Goal: Information Seeking & Learning: Learn about a topic

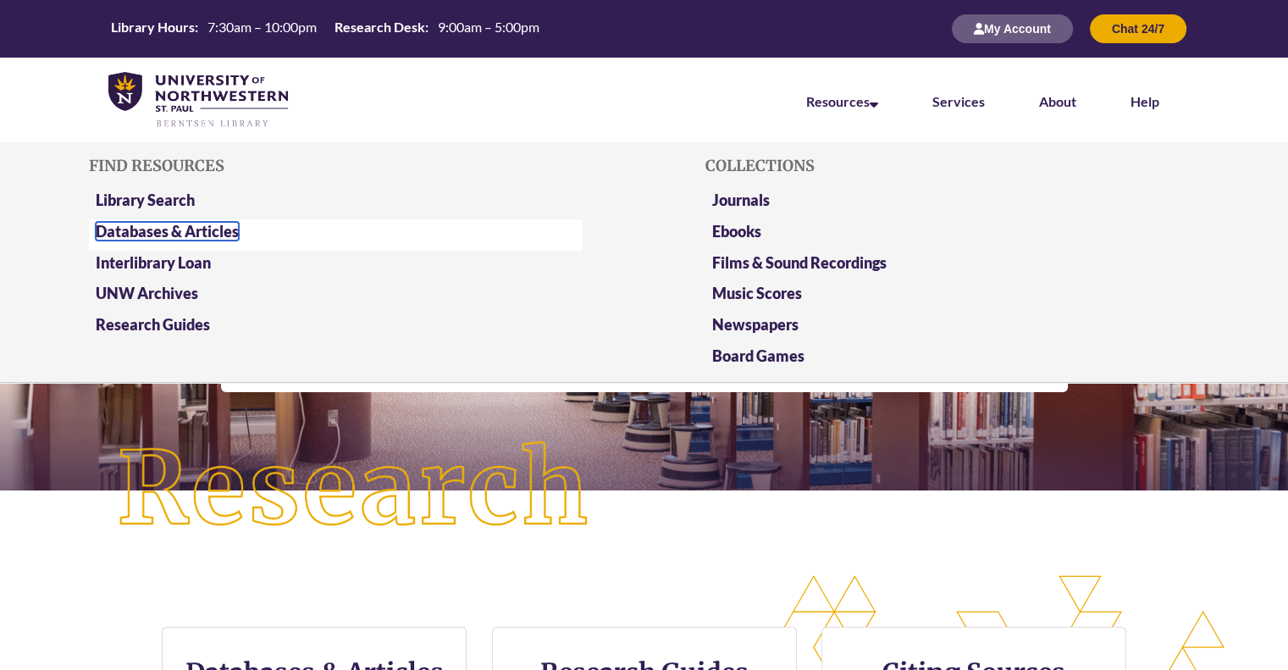
click at [215, 236] on link "Databases & Articles" at bounding box center [167, 231] width 143 height 19
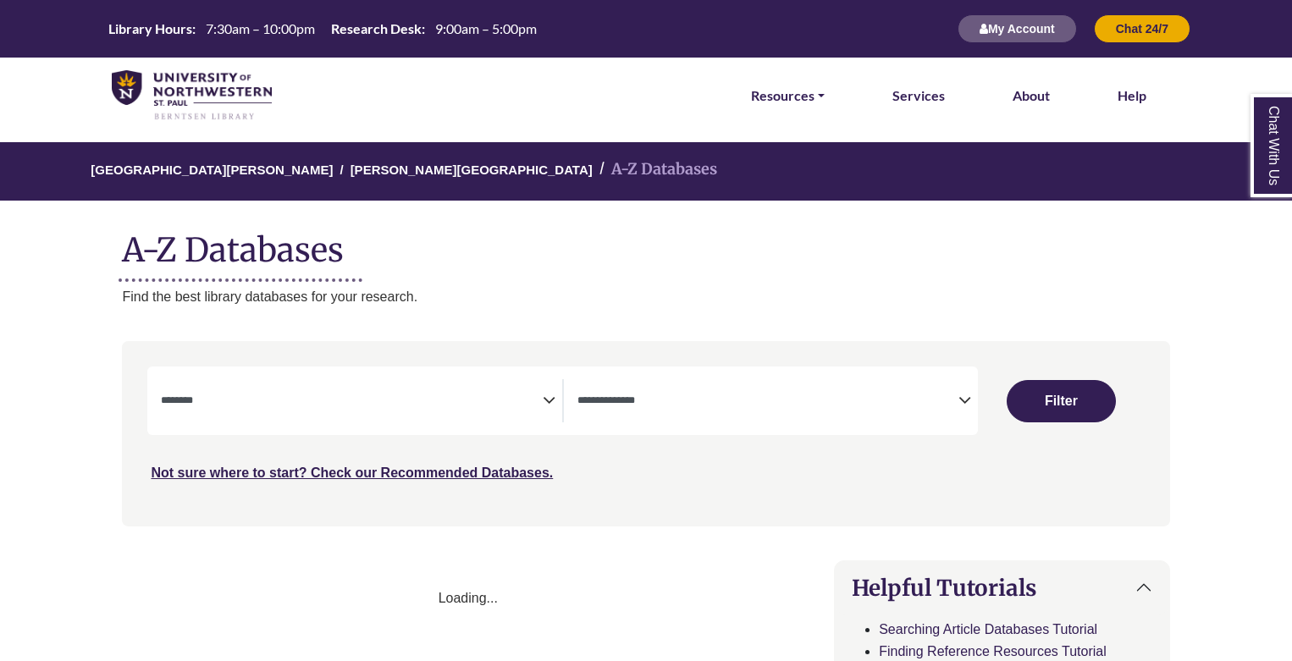
select select "Database Subject Filter"
select select "Database Types Filter"
select select "Database Subject Filter"
select select "Database Types Filter"
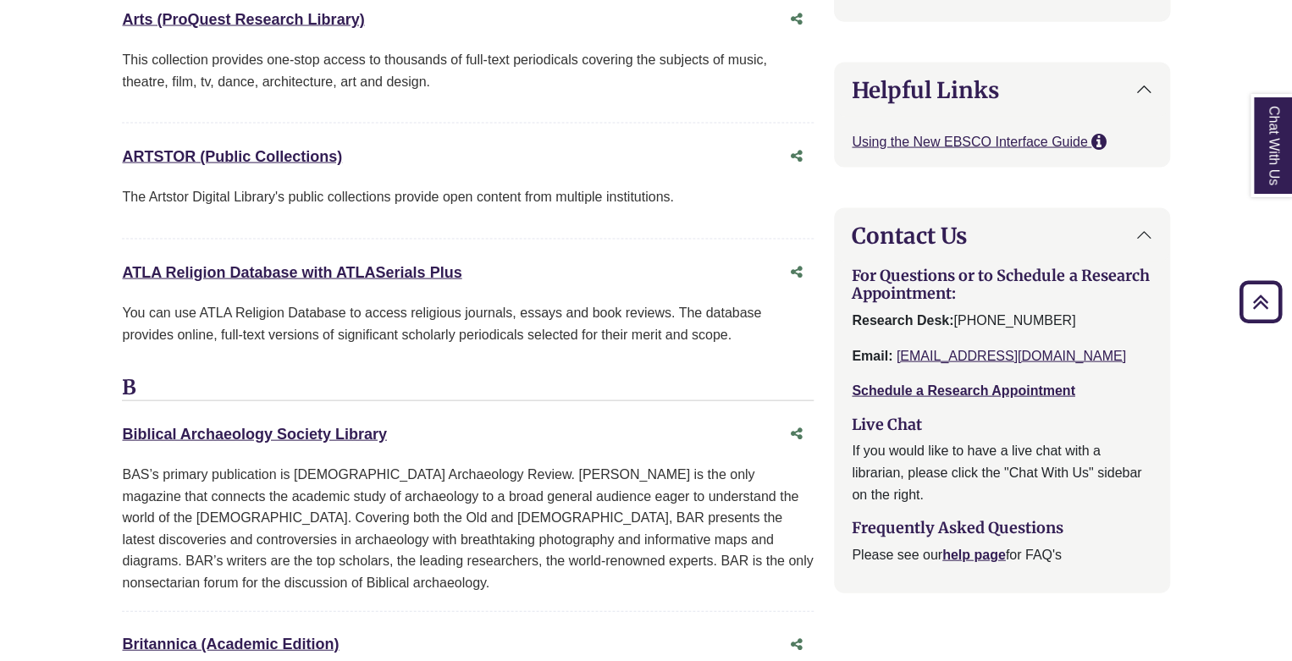
scroll to position [1611, 0]
click at [328, 262] on link "ATLA Religion Database with ATLASerials Plus This link opens in a new window" at bounding box center [291, 270] width 339 height 17
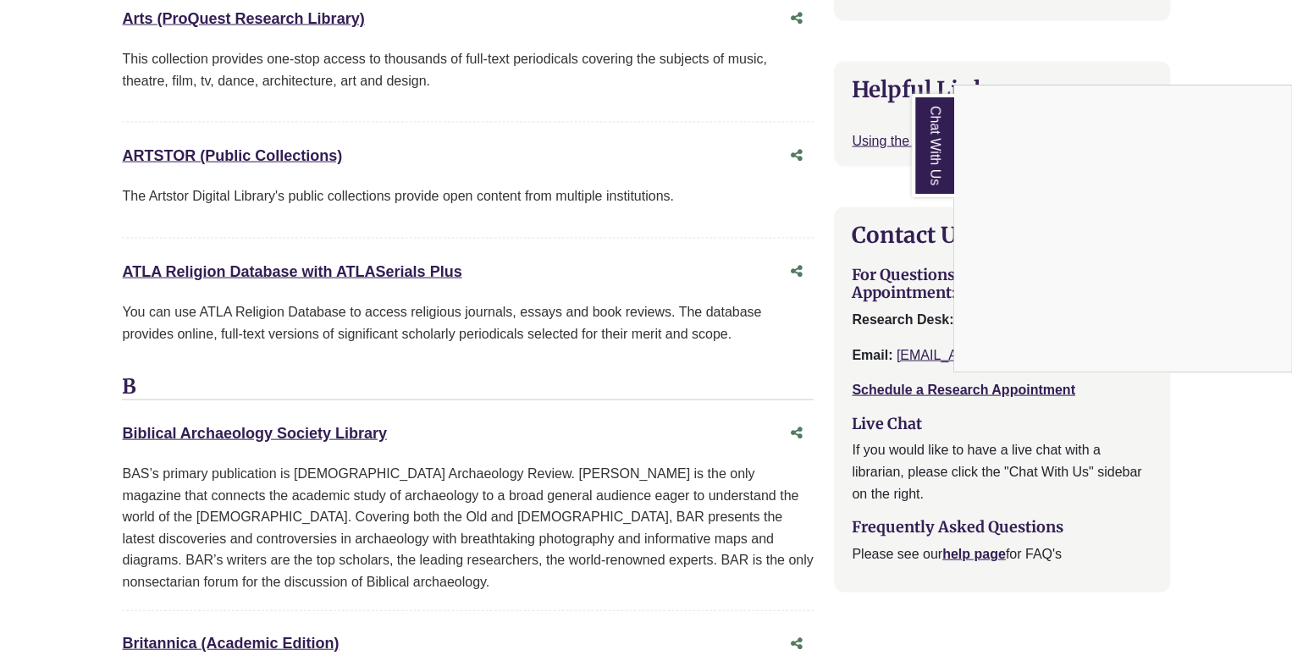
click at [356, 243] on div "Chat With Us" at bounding box center [646, 330] width 1292 height 661
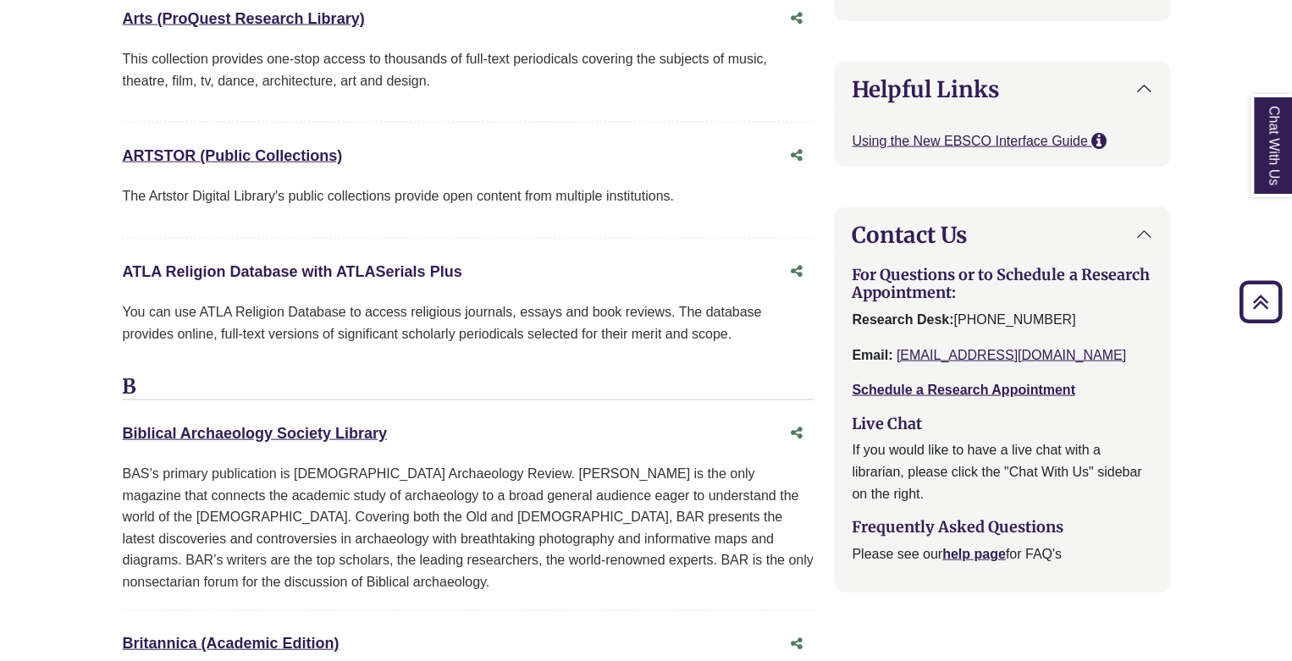
click at [355, 266] on link "ATLA Religion Database with ATLASerials Plus This link opens in a new window" at bounding box center [291, 270] width 339 height 17
